Goal: Navigation & Orientation: Find specific page/section

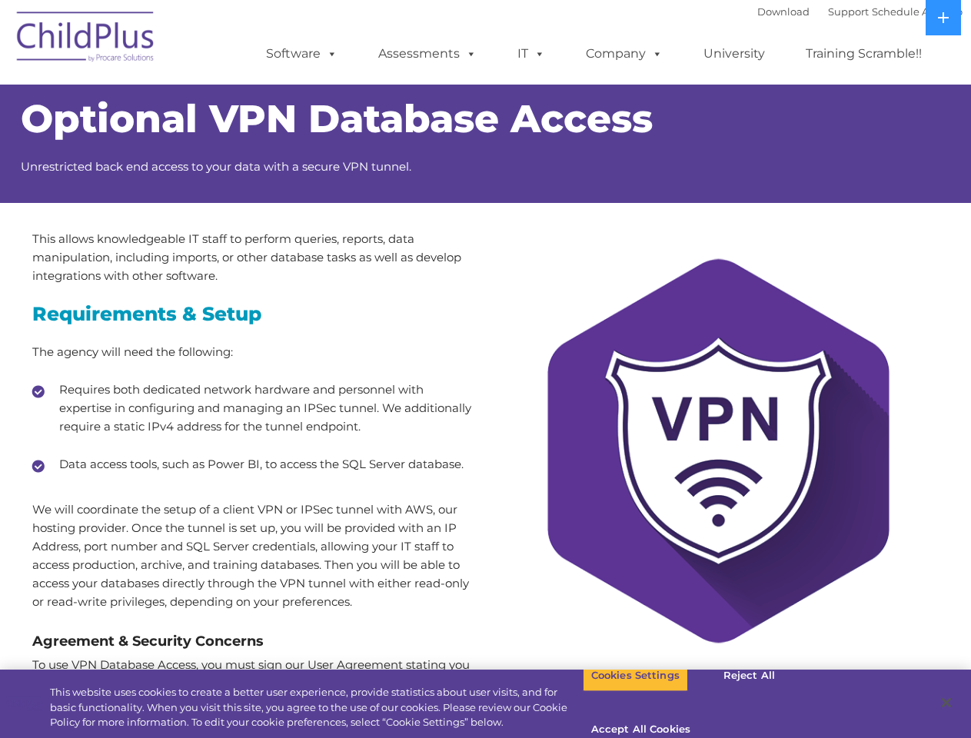
click at [486, 369] on div at bounding box center [718, 464] width 465 height 469
click at [329, 53] on span at bounding box center [329, 53] width 17 height 15
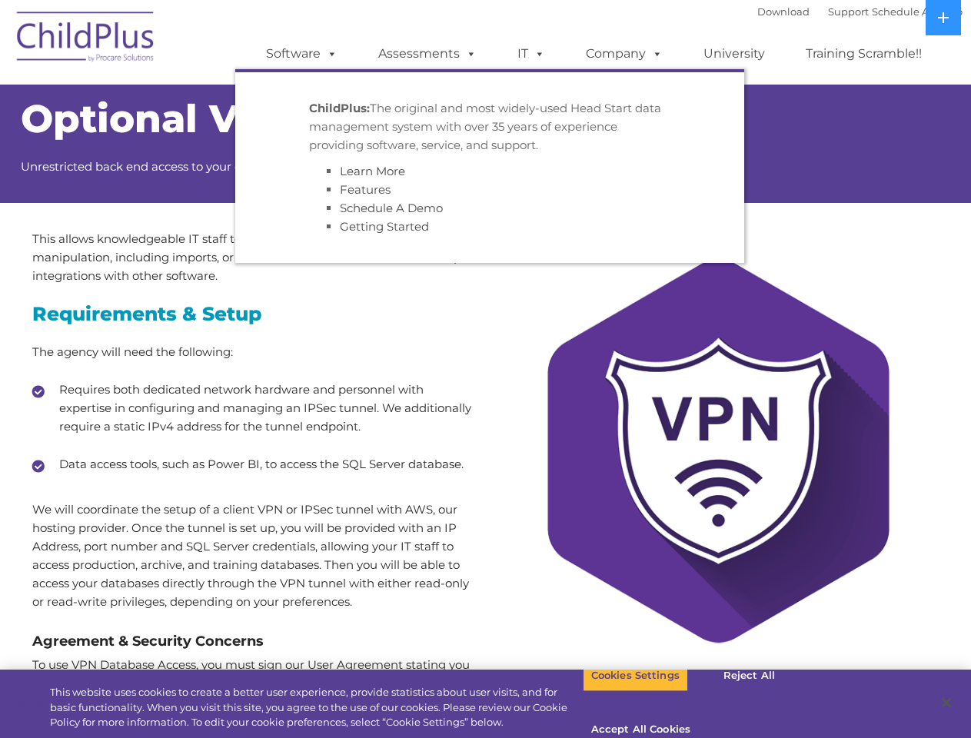
click at [468, 53] on span at bounding box center [468, 53] width 17 height 15
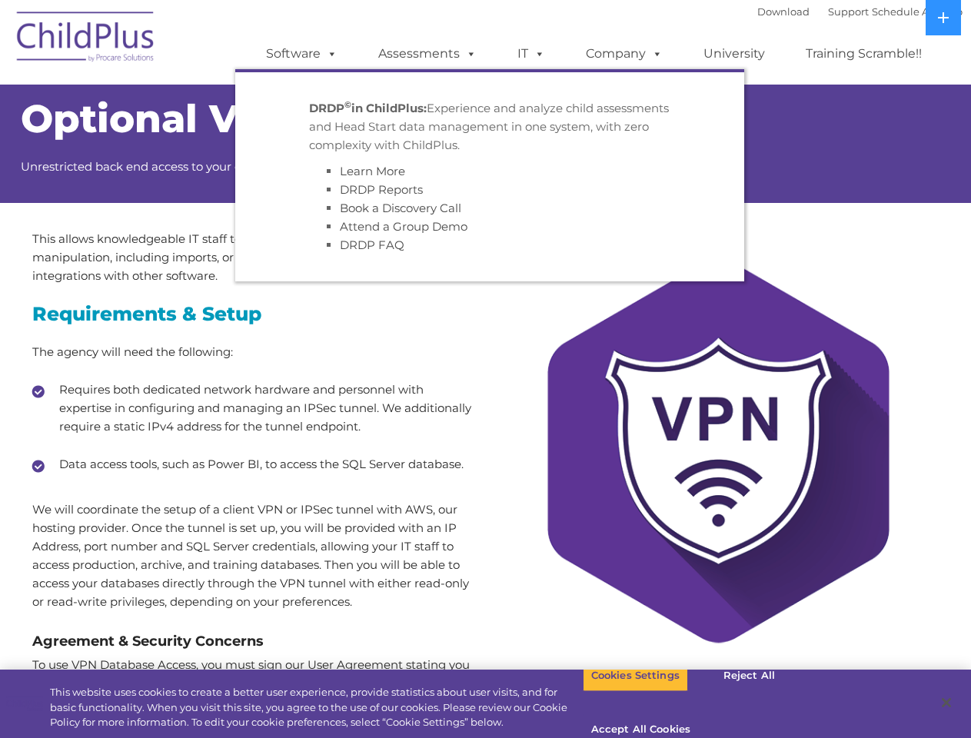
click at [531, 54] on span at bounding box center [536, 53] width 17 height 15
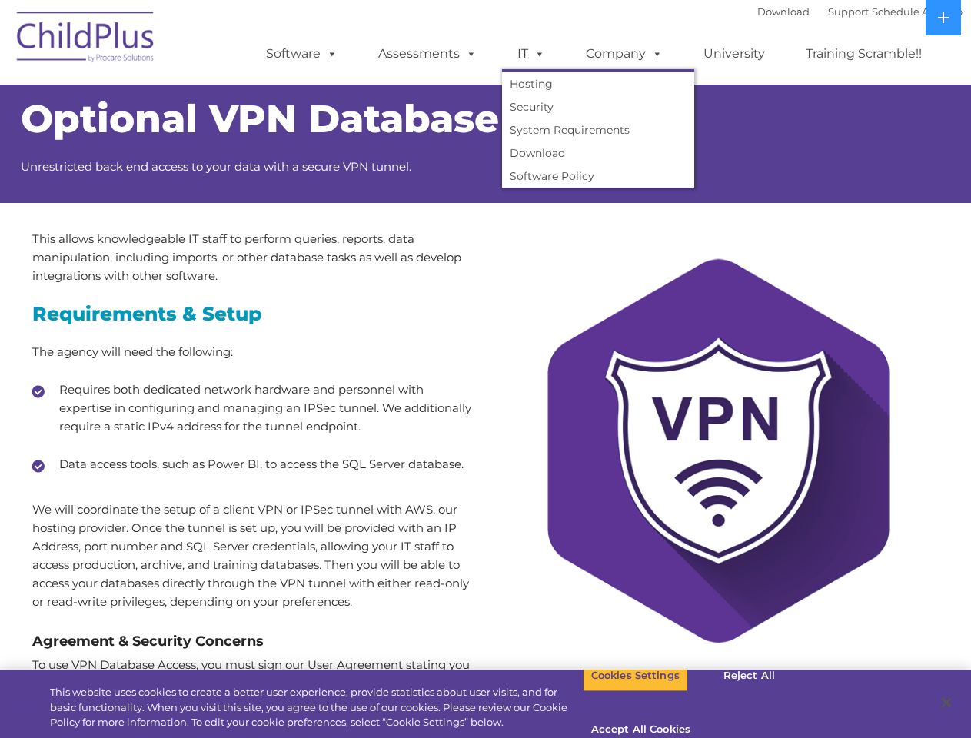
click at [537, 53] on span at bounding box center [536, 53] width 17 height 15
click at [624, 54] on link "Company" at bounding box center [625, 53] width 108 height 31
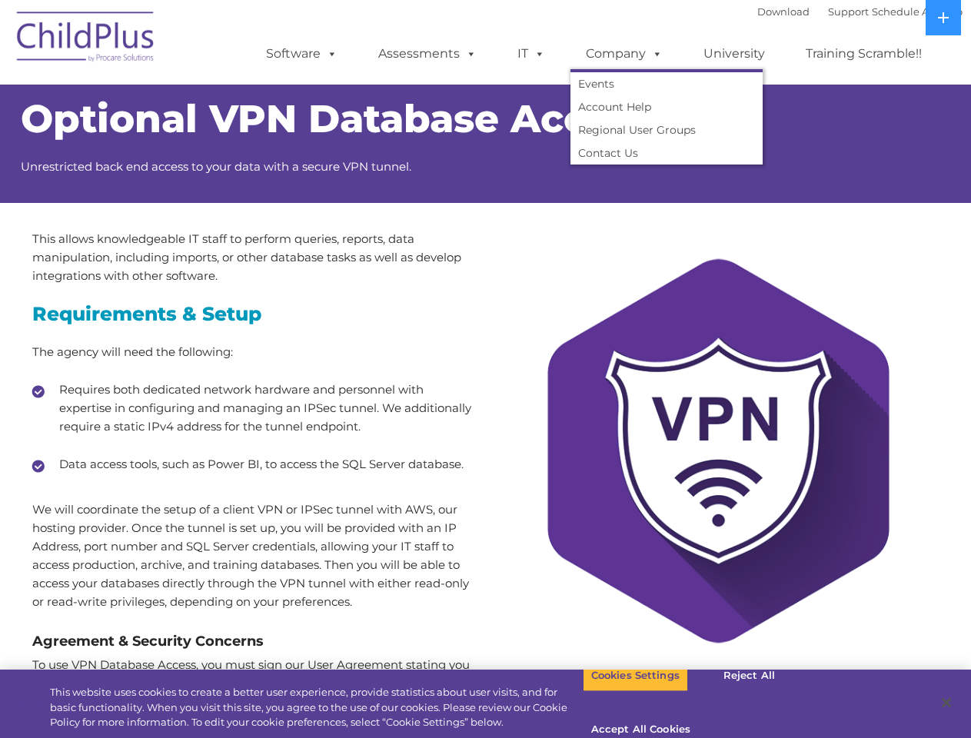
click at [654, 53] on span at bounding box center [654, 53] width 17 height 15
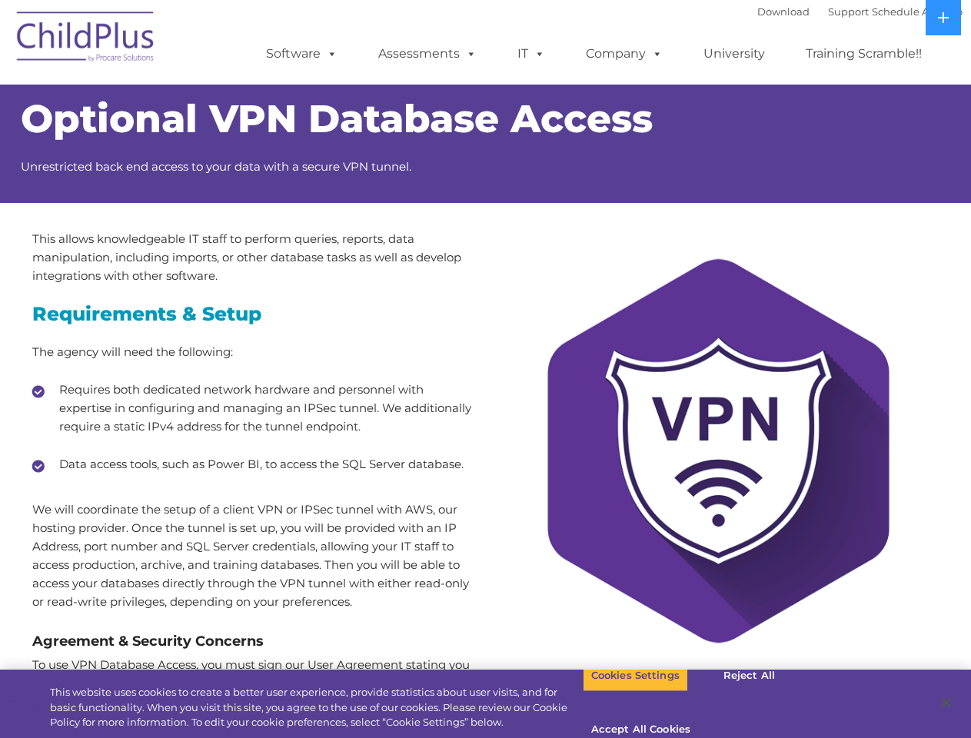
click at [944, 18] on icon at bounding box center [943, 17] width 11 height 11
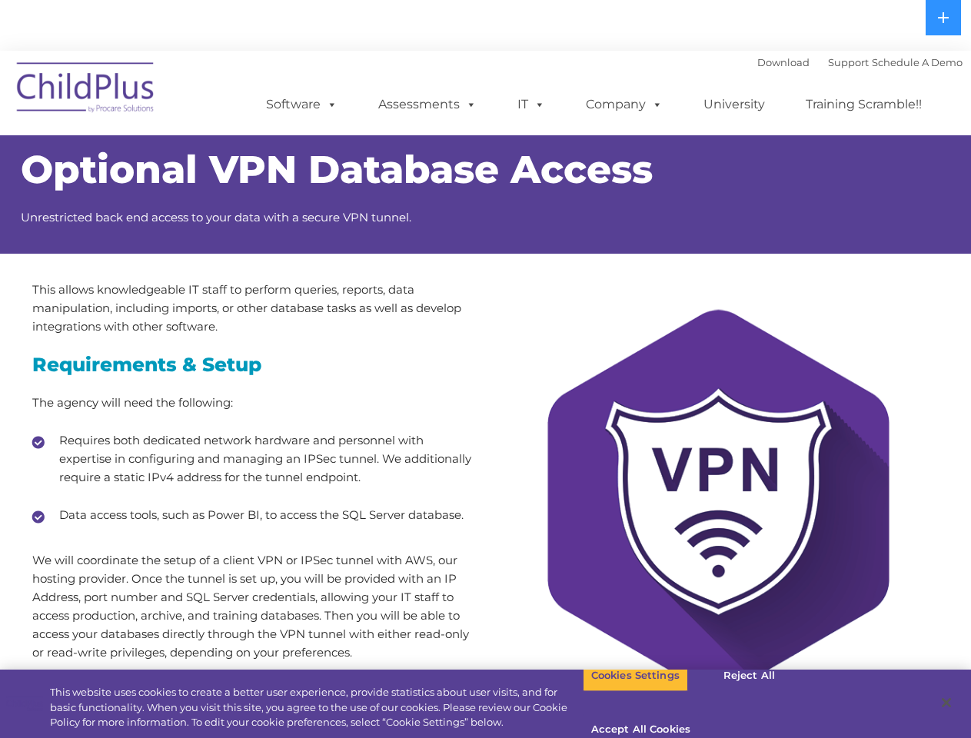
click at [624, 692] on button "Cookies Settings" at bounding box center [635, 676] width 105 height 32
